Goal: Task Accomplishment & Management: Use online tool/utility

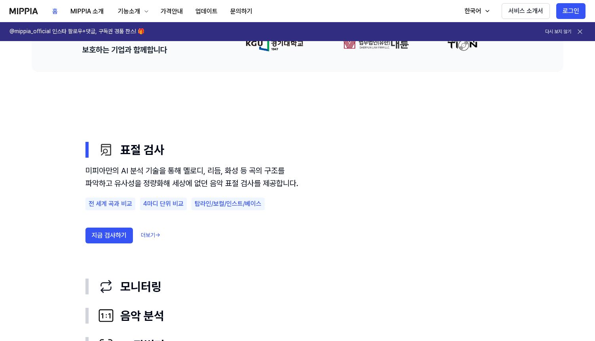
scroll to position [450, 0]
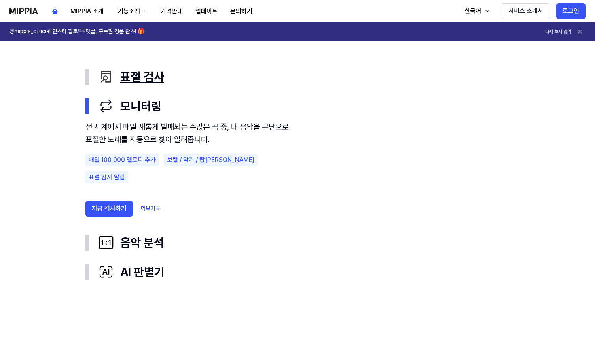
click at [203, 85] on button "표절 검사" at bounding box center [297, 76] width 424 height 29
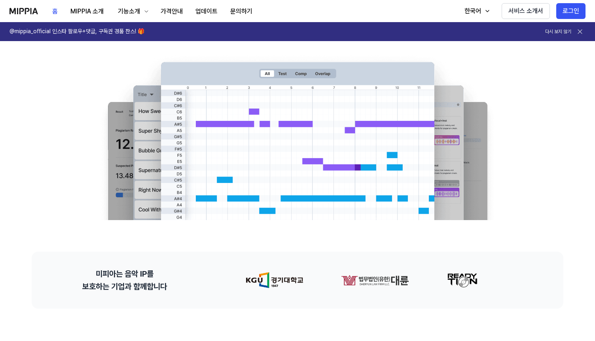
scroll to position [0, 0]
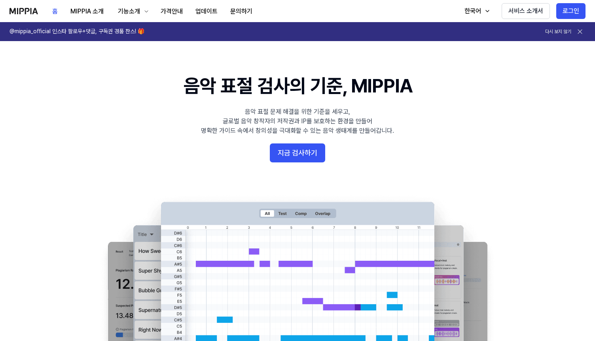
click at [314, 143] on 배너 "음악 표절 검사의 기준, MIPPIA 음악 표절 문제 해결을 위한 기준을 세우고, 글로벌 음악 창작자의 저작권과 IP를 보호하는 환경을 만들어…" at bounding box center [297, 216] width 569 height 287
click at [305, 153] on button "지금 검사하기" at bounding box center [297, 153] width 55 height 19
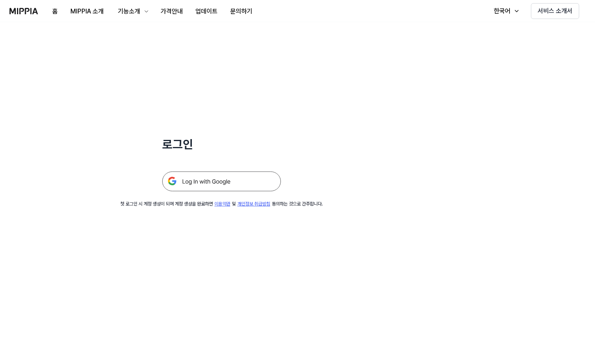
click at [253, 197] on div "로그인 첫 로그인 시 계정 생성이 되며 계정 생성을 완료하면 이용약관 및 개인정보 취급방침 동의하는 것으로 간주합니다." at bounding box center [221, 114] width 443 height 185
click at [252, 174] on img at bounding box center [221, 182] width 119 height 20
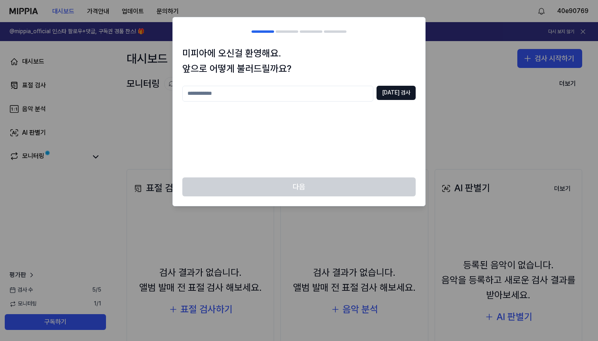
click at [262, 94] on input "text" at bounding box center [277, 94] width 191 height 16
type input "*****"
click at [404, 89] on button "[DATE] 검사" at bounding box center [395, 93] width 39 height 14
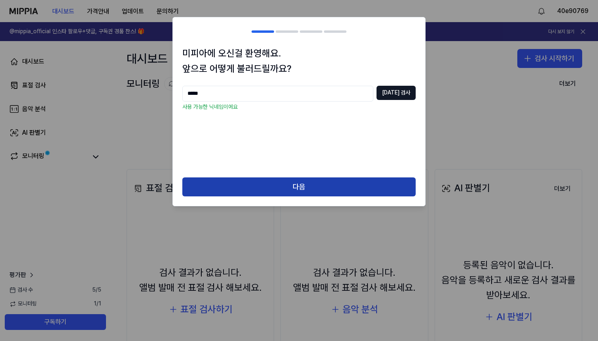
click at [388, 194] on button "다음" at bounding box center [298, 187] width 233 height 19
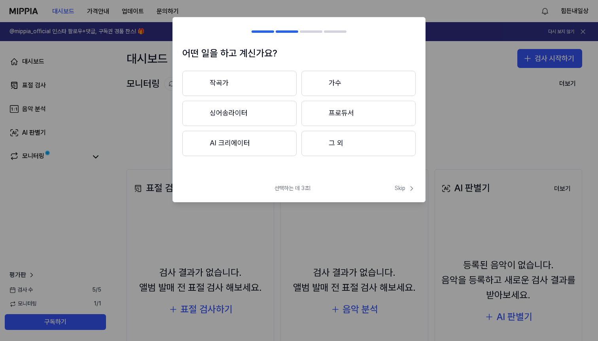
click at [272, 71] on button "작곡가" at bounding box center [239, 83] width 114 height 25
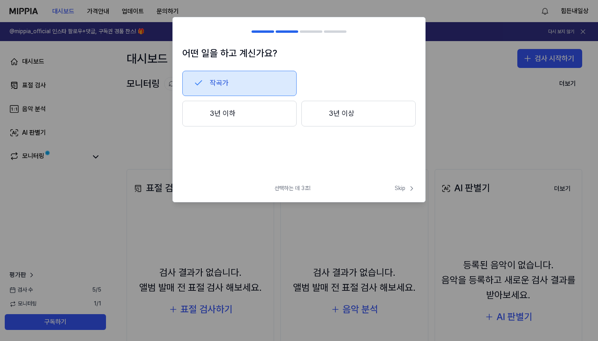
click at [250, 124] on button "3년 이하" at bounding box center [239, 114] width 114 height 26
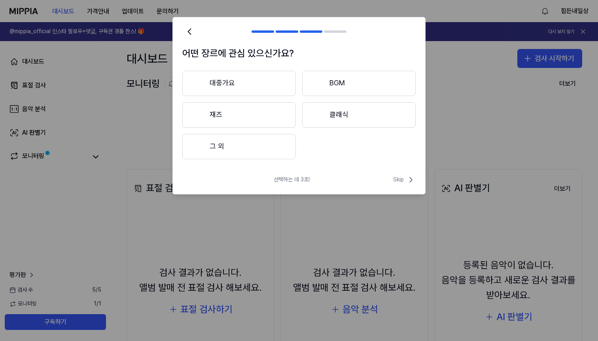
click at [241, 86] on button "대중가요" at bounding box center [238, 83] width 113 height 25
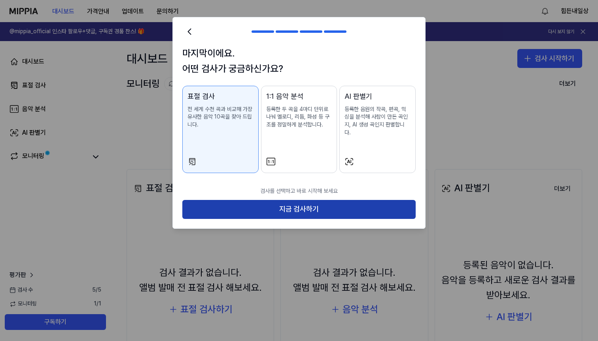
click at [359, 200] on button "지금 검사하기" at bounding box center [298, 209] width 233 height 19
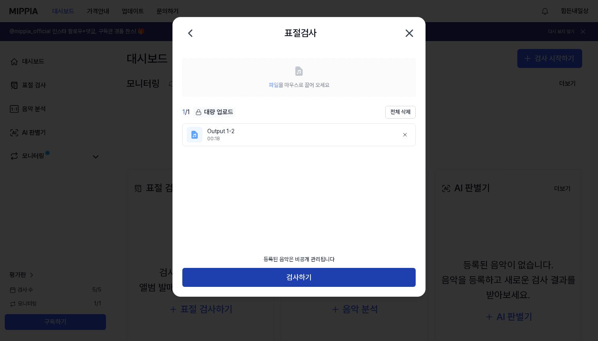
click at [365, 286] on button "검사하기" at bounding box center [298, 277] width 233 height 19
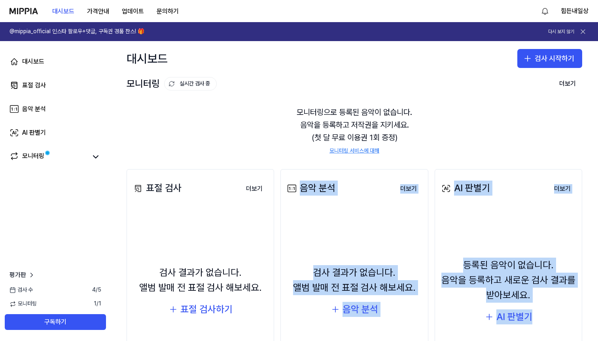
drag, startPoint x: 372, startPoint y: 279, endPoint x: 295, endPoint y: 144, distance: 155.8
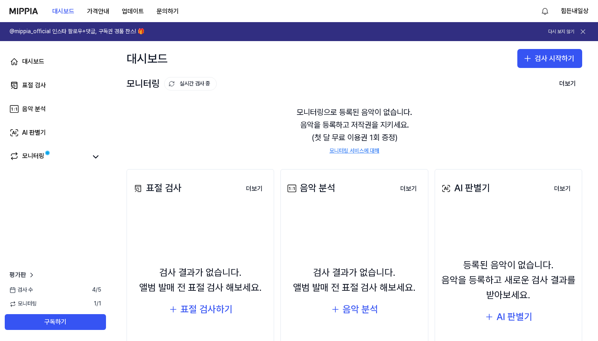
click at [246, 130] on div "모니터링으로 등록된 음악이 없습니다. 음악을 등록하고 저작권을 지키세요. (첫 달 무료 이용권 1회 증정) 모니터링 서비스에 대해" at bounding box center [354, 130] width 455 height 68
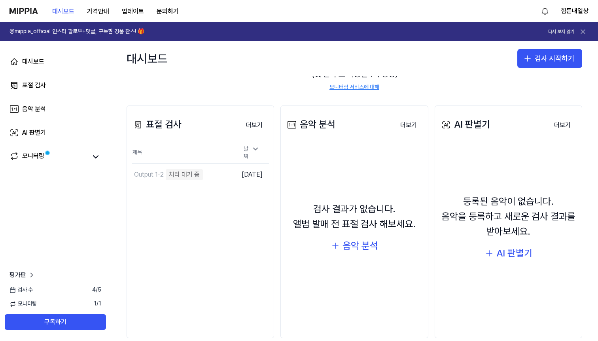
scroll to position [77, 0]
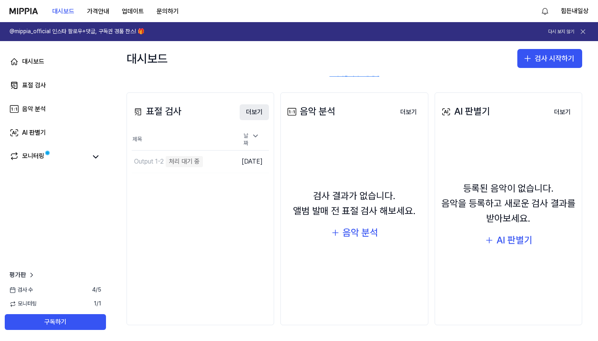
click at [251, 113] on button "더보기" at bounding box center [254, 112] width 29 height 16
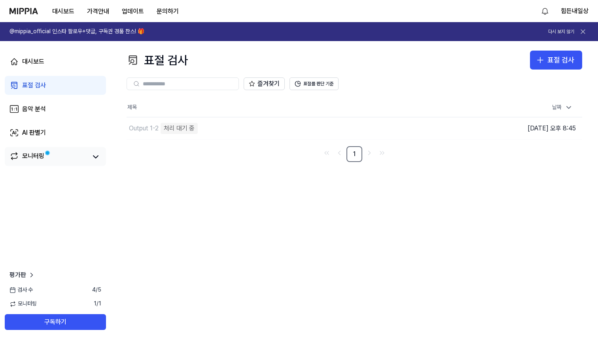
drag, startPoint x: 77, startPoint y: 144, endPoint x: 77, endPoint y: 148, distance: 4.4
click at [77, 145] on div "대시보드 표절 검사 음악 분석 AI 판별기 모니터링" at bounding box center [55, 109] width 111 height 136
click at [79, 155] on link "모니터링" at bounding box center [47, 156] width 77 height 11
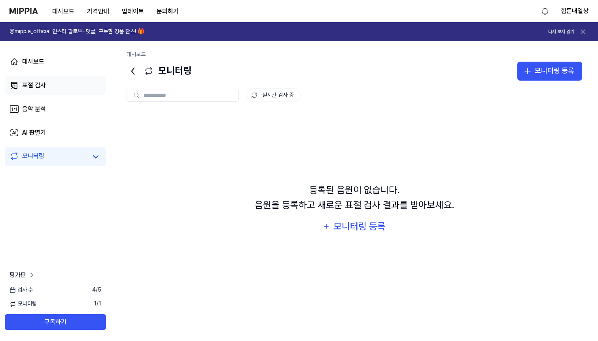
click at [50, 88] on link "표절 검사" at bounding box center [55, 85] width 101 height 19
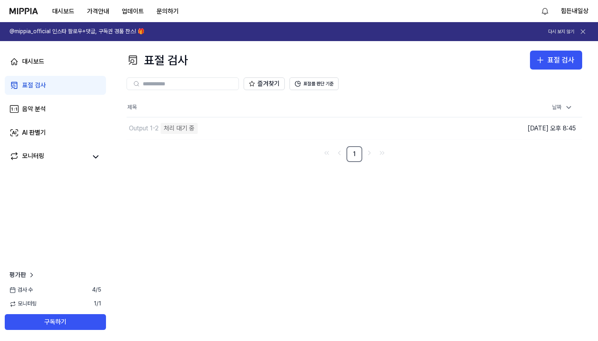
click at [559, 36] on div "다시 보지 않기" at bounding box center [568, 31] width 40 height 11
click at [562, 32] on button "다시 보지 않기" at bounding box center [561, 31] width 26 height 7
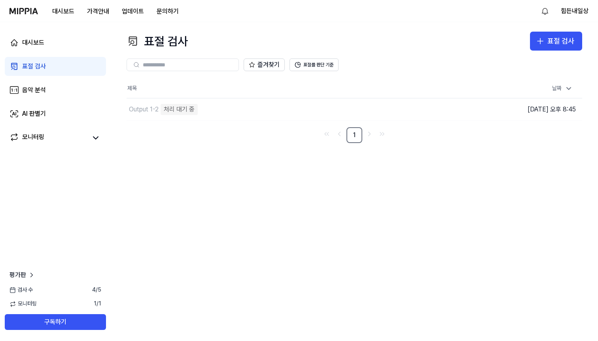
click at [17, 64] on icon at bounding box center [14, 66] width 6 height 6
click at [47, 48] on link "대시보드" at bounding box center [55, 42] width 101 height 19
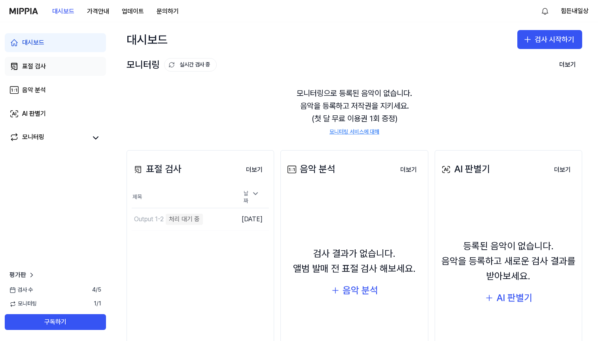
click at [47, 63] on link "표절 검사" at bounding box center [55, 66] width 101 height 19
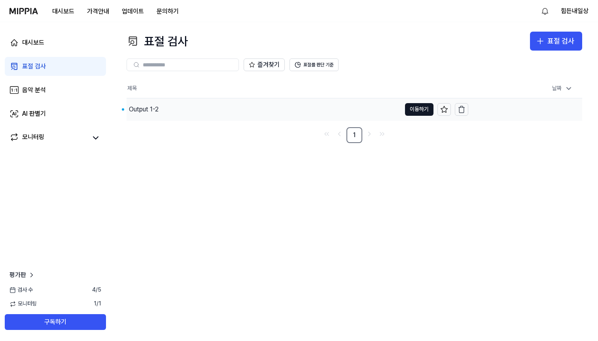
drag, startPoint x: 126, startPoint y: 108, endPoint x: 133, endPoint y: 109, distance: 6.8
click at [127, 108] on div "Output 1-2" at bounding box center [143, 109] width 32 height 9
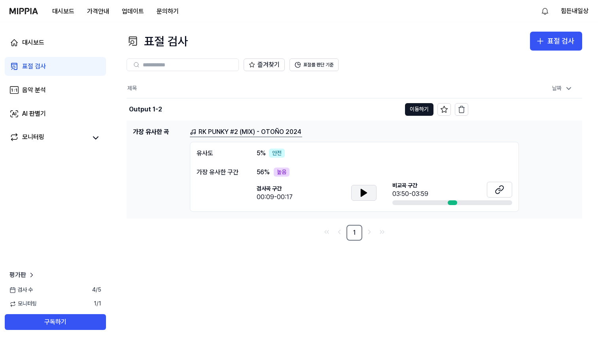
click at [372, 190] on button at bounding box center [363, 193] width 25 height 16
click at [362, 196] on icon at bounding box center [362, 192] width 2 height 6
click at [449, 204] on div at bounding box center [452, 202] width 9 height 5
click at [454, 203] on div at bounding box center [452, 202] width 9 height 5
click at [503, 197] on button at bounding box center [499, 190] width 25 height 16
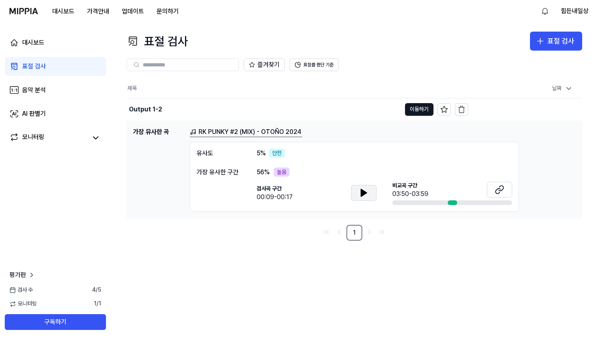
click at [358, 195] on button at bounding box center [363, 193] width 25 height 16
click at [361, 191] on icon at bounding box center [362, 192] width 2 height 6
